Goal: Check status

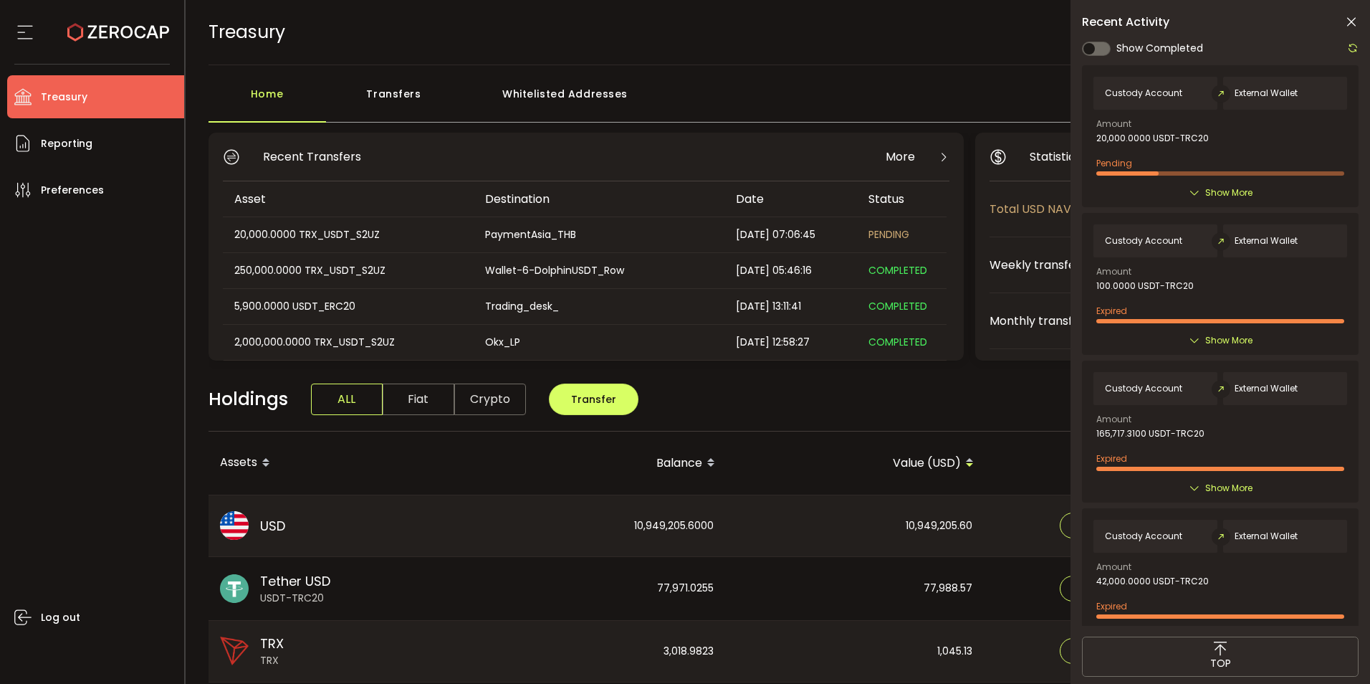
click at [303, 278] on div "250,000.0000 TRX_USDT_S2UZ" at bounding box center [347, 270] width 249 height 16
click at [392, 94] on div "Transfers" at bounding box center [394, 101] width 136 height 43
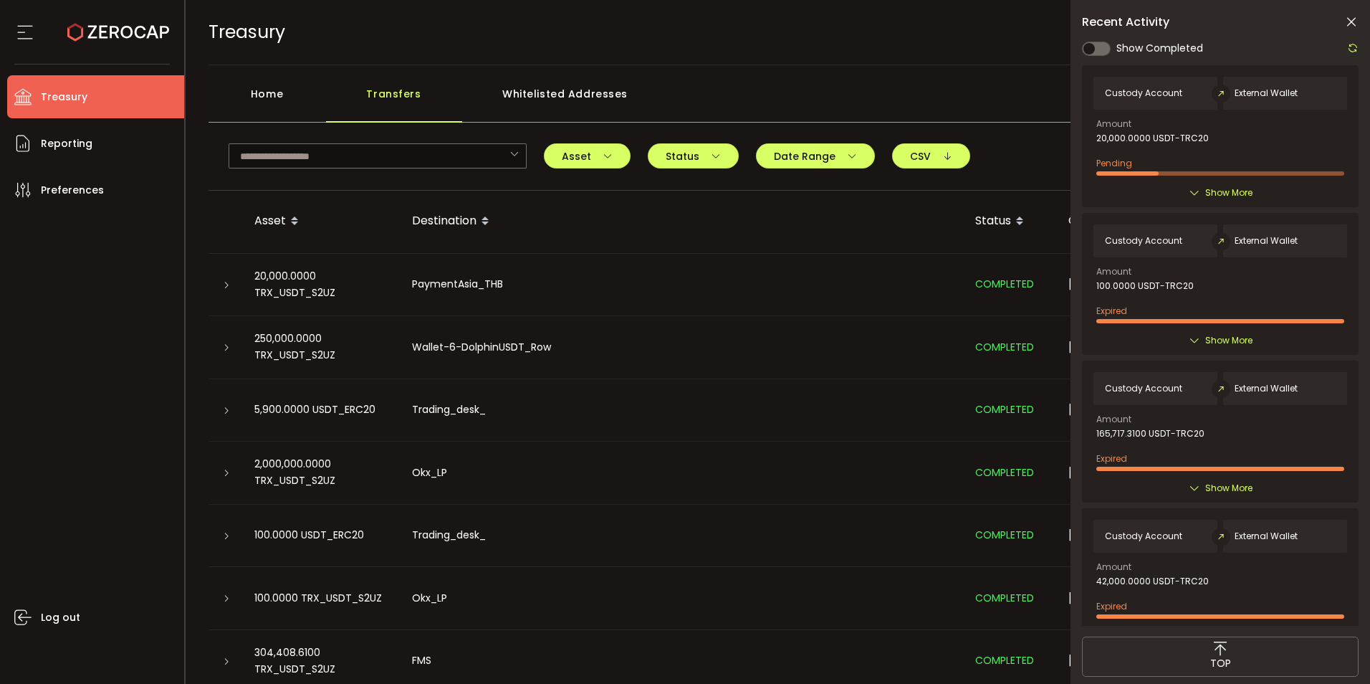
click at [226, 348] on icon at bounding box center [226, 347] width 9 height 9
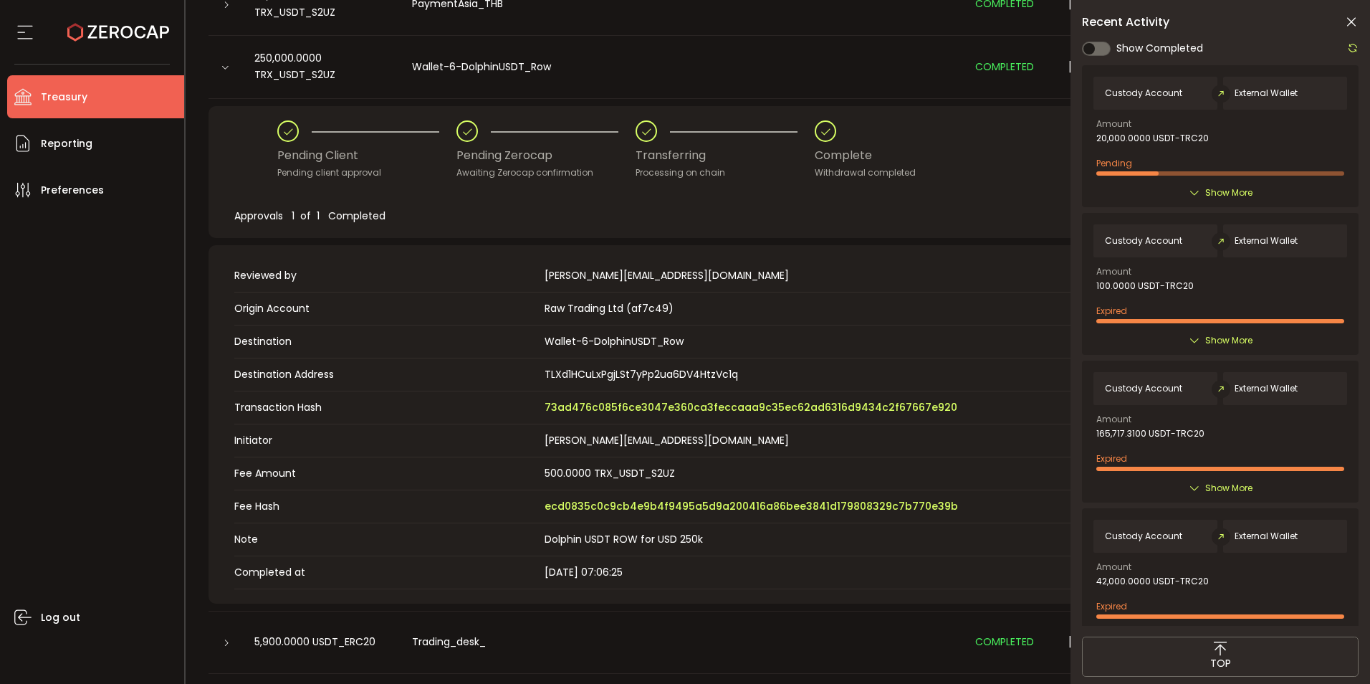
scroll to position [287, 0]
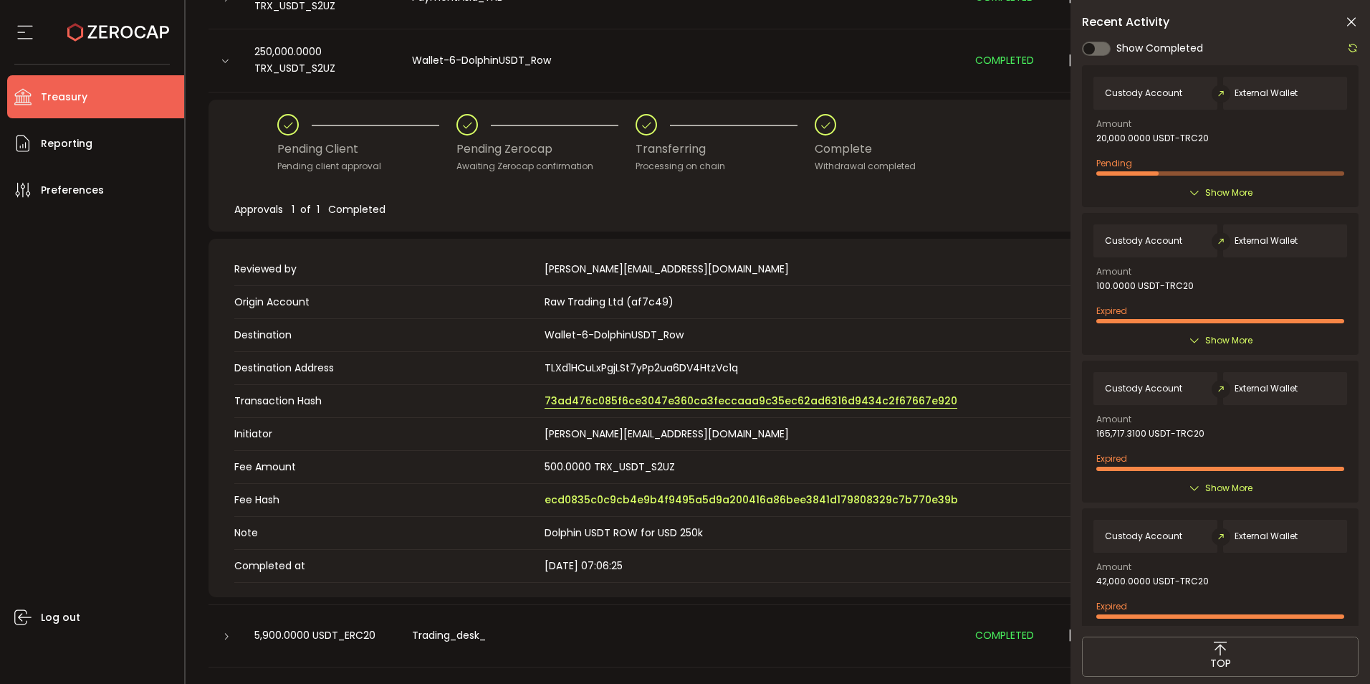
click at [605, 404] on span "73ad476c085f6ce3047e360ca3feccaaa9c35ec62ad6316d9434c2f67667e920" at bounding box center [751, 400] width 413 height 15
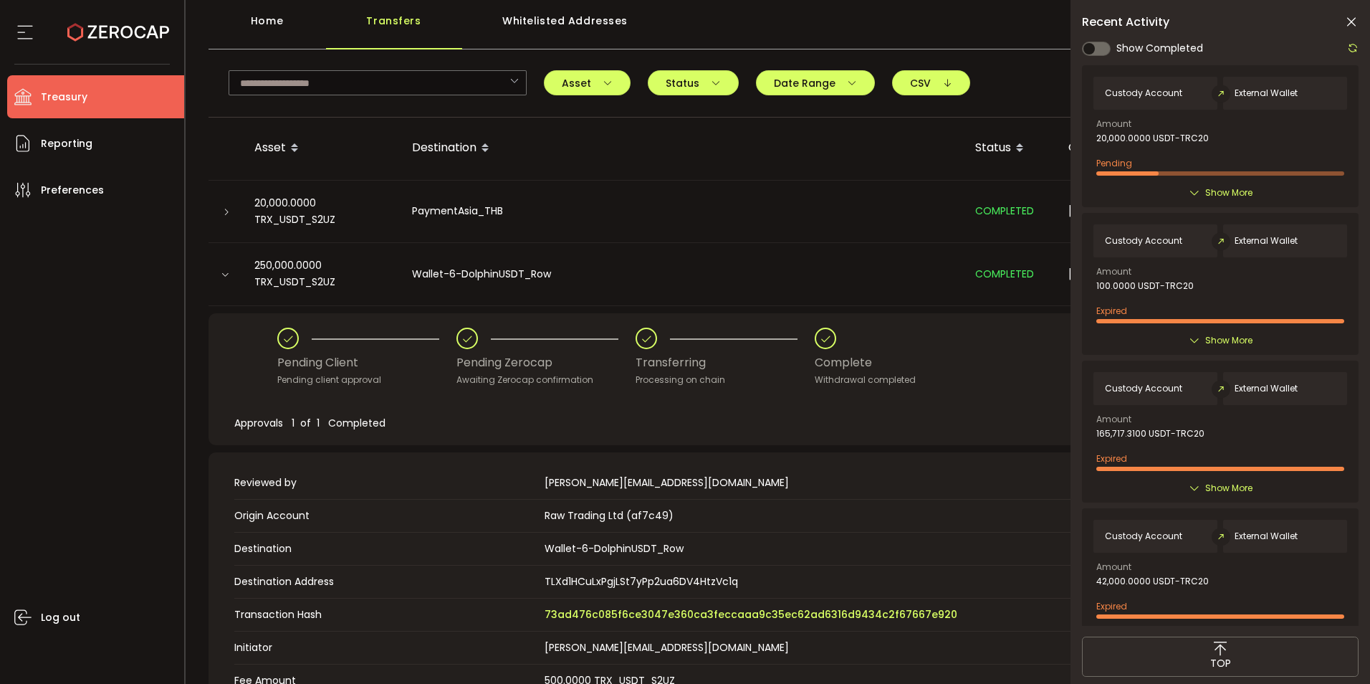
scroll to position [72, 0]
click at [221, 211] on div at bounding box center [225, 213] width 11 height 14
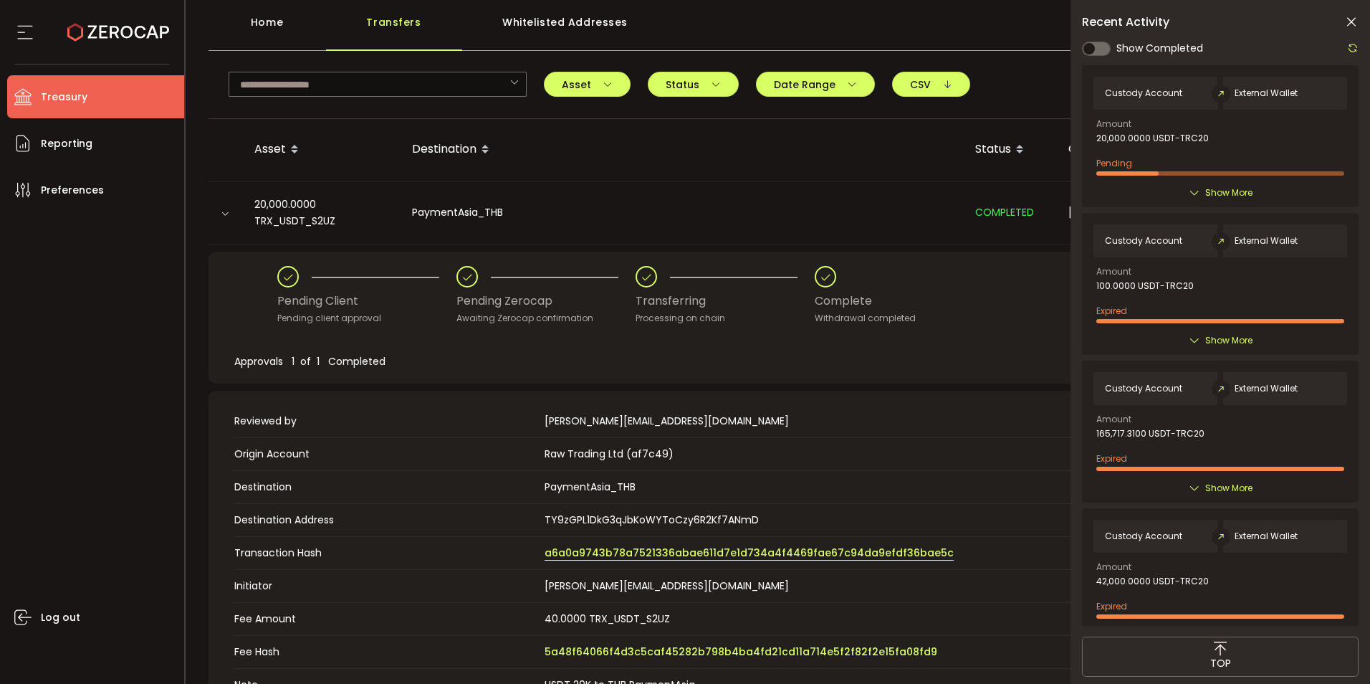
click at [586, 552] on span "a6a0a9743b78a7521336abae611d7e1d734a4f4469fae67c94da9efdf36bae5c" at bounding box center [749, 552] width 409 height 15
